Goal: Navigation & Orientation: Find specific page/section

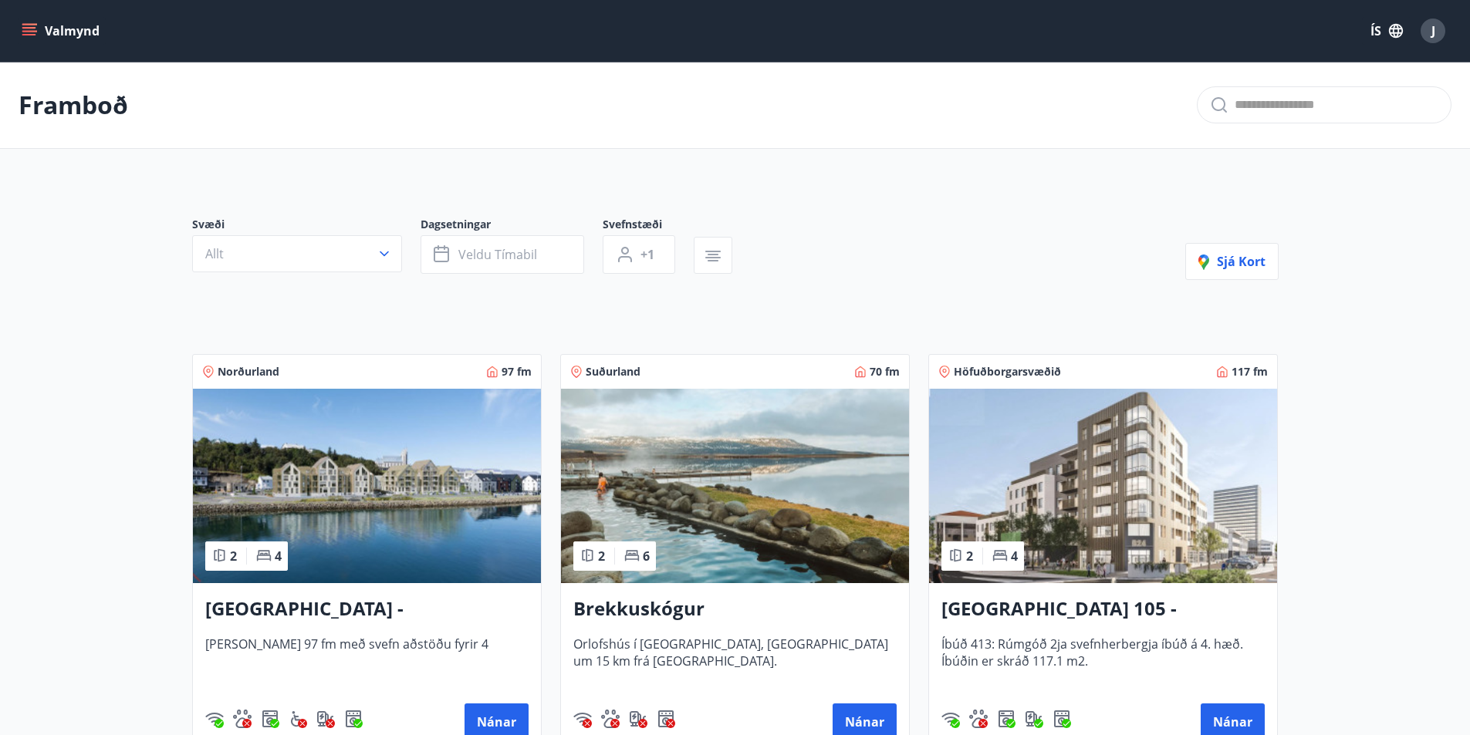
click at [36, 37] on icon "menu" at bounding box center [29, 30] width 15 height 15
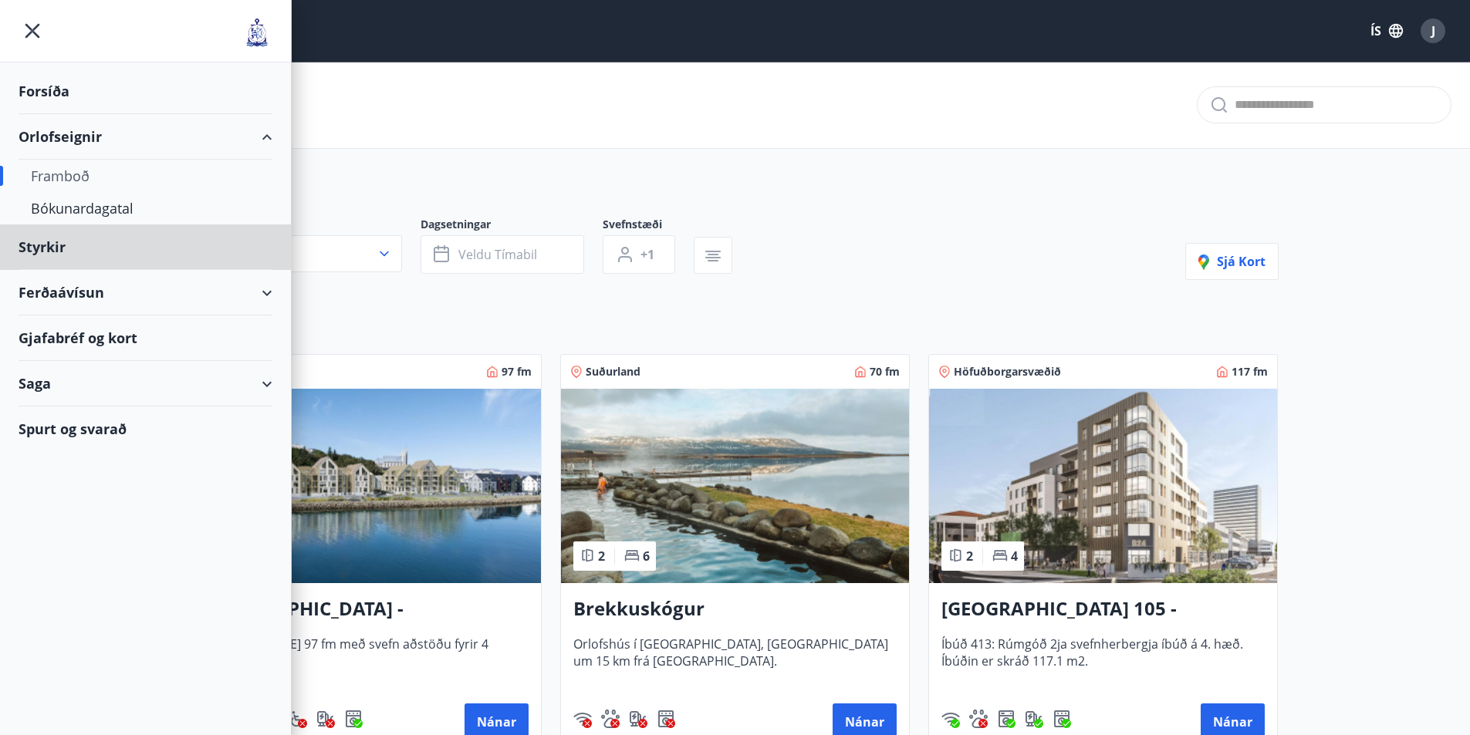
click at [58, 85] on div "Forsíða" at bounding box center [146, 92] width 254 height 46
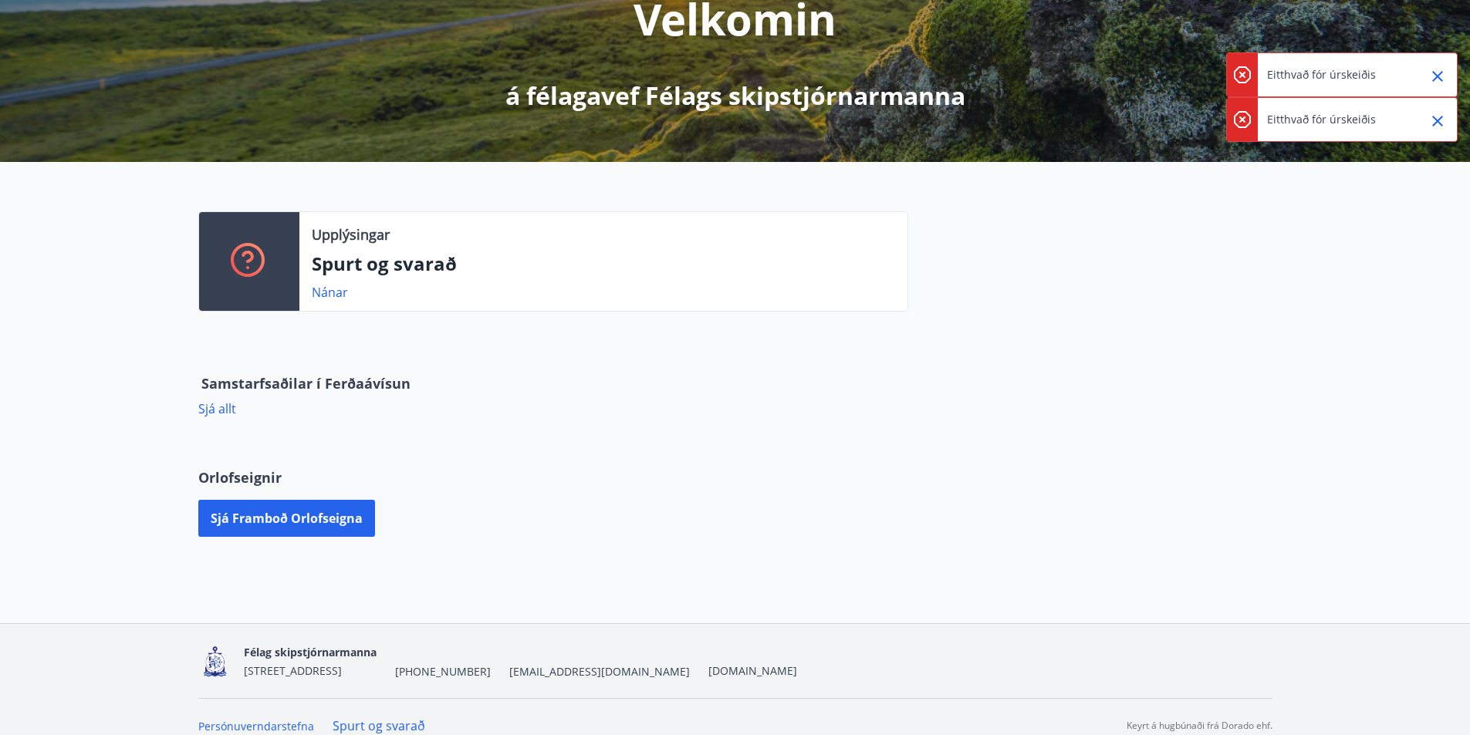
scroll to position [241, 0]
